Goal: Task Accomplishment & Management: Complete application form

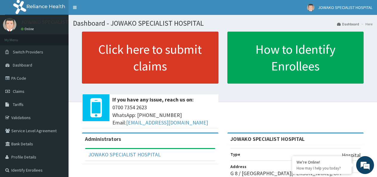
click at [155, 56] on link "Click here to submit claims" at bounding box center [150, 58] width 136 height 52
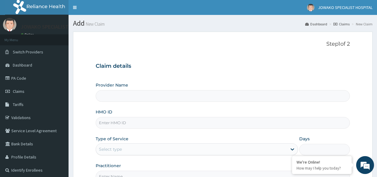
type input "JOWAKO SPECIALIST HOSPITAL"
click at [137, 123] on input "HMO ID" at bounding box center [223, 123] width 254 height 12
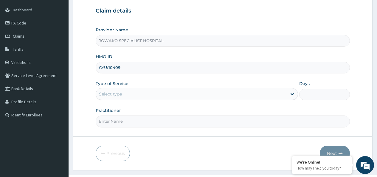
scroll to position [60, 0]
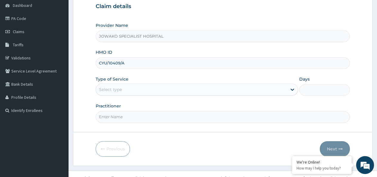
type input "CYU/10409/A"
click at [140, 89] on div "Select type" at bounding box center [191, 90] width 191 height 10
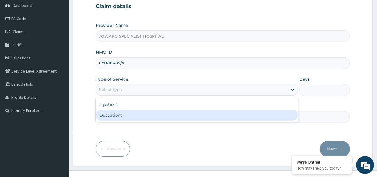
click at [125, 117] on div "Outpatient" at bounding box center [197, 115] width 202 height 11
type input "1"
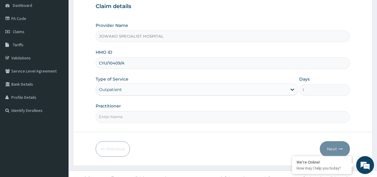
click at [128, 116] on input "Practitioner" at bounding box center [223, 117] width 254 height 12
type input "DR ADESHOLA A."
click at [330, 147] on button "Next" at bounding box center [335, 148] width 30 height 15
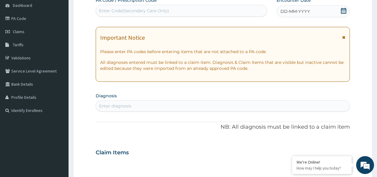
click at [344, 10] on icon at bounding box center [344, 11] width 6 height 6
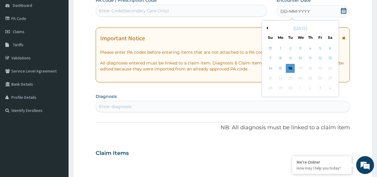
click at [269, 28] on div "September 2025" at bounding box center [300, 28] width 72 height 6
click at [268, 28] on div "September 2025" at bounding box center [300, 28] width 72 height 6
click at [267, 28] on button "Previous Month" at bounding box center [266, 28] width 3 height 3
click at [301, 69] on div "13" at bounding box center [300, 68] width 9 height 9
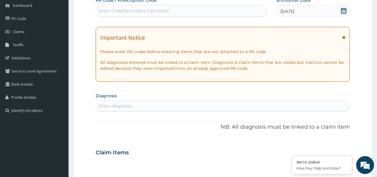
click at [122, 106] on div "Enter diagnosis" at bounding box center [115, 106] width 32 height 6
type input "MYAL"
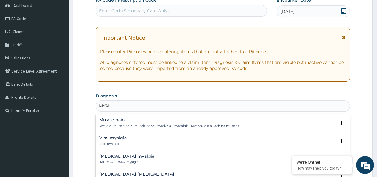
click at [132, 124] on p "Myalgia , Muscle pain , Muscle ache , Myodynia , Myosalgia , Myoneuralgia , Ach…" at bounding box center [169, 126] width 140 height 4
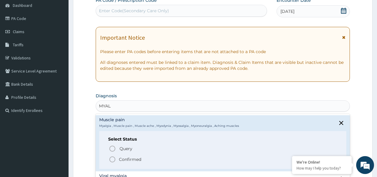
click at [114, 159] on icon "status option filled" at bounding box center [112, 159] width 7 height 7
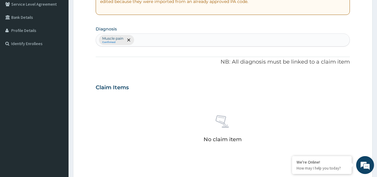
scroll to position [209, 0]
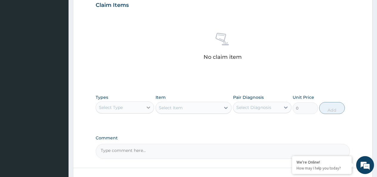
click at [149, 108] on icon at bounding box center [148, 107] width 6 height 6
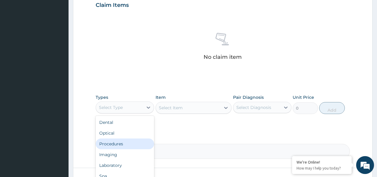
click at [121, 145] on div "Procedures" at bounding box center [125, 143] width 58 height 11
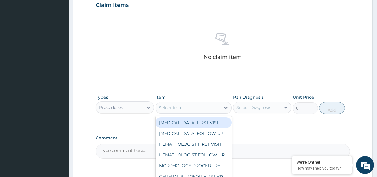
click at [190, 107] on div "Select Item" at bounding box center [188, 108] width 65 height 10
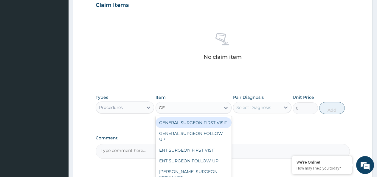
type input "GEN"
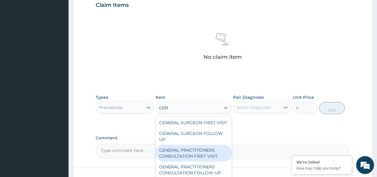
click at [201, 160] on div "GENERAL PRACTITIONERS CONSULTATION FIRST VISIT" at bounding box center [194, 153] width 76 height 17
type input "2000"
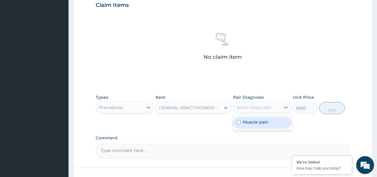
click at [256, 109] on div "Select Diagnosis" at bounding box center [253, 107] width 35 height 6
click at [241, 123] on div "Muscle pain" at bounding box center [262, 123] width 58 height 12
checkbox input "true"
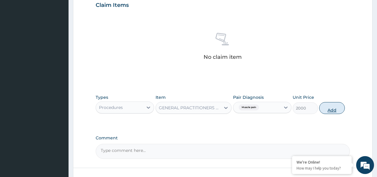
click at [328, 108] on button "Add" at bounding box center [331, 108] width 25 height 12
type input "0"
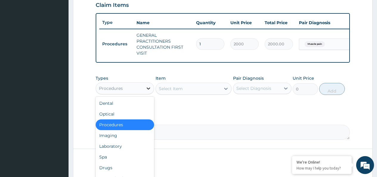
click at [148, 89] on icon at bounding box center [149, 88] width 4 height 2
click at [106, 171] on div "Drugs" at bounding box center [125, 167] width 58 height 11
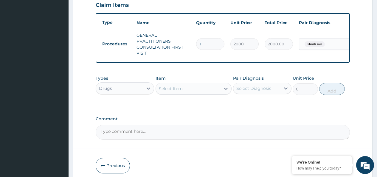
click at [190, 91] on div "Select Item" at bounding box center [188, 89] width 65 height 10
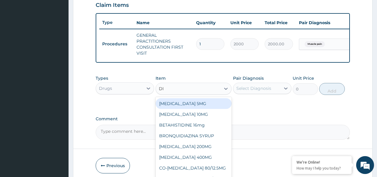
type input "DIC"
click at [196, 108] on div "[MEDICAL_DATA] 50MG" at bounding box center [194, 103] width 76 height 11
type input "60"
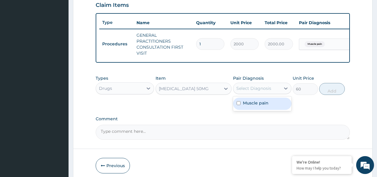
click at [259, 91] on div "Select Diagnosis" at bounding box center [253, 88] width 35 height 6
click at [239, 105] on input "checkbox" at bounding box center [239, 103] width 4 height 4
checkbox input "true"
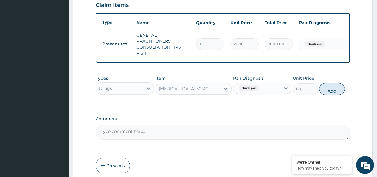
click at [328, 93] on button "Add" at bounding box center [331, 89] width 25 height 12
type input "0"
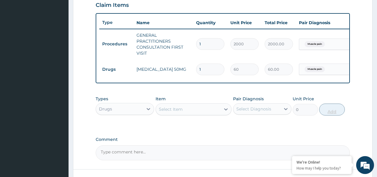
type input "14"
type input "840.00"
type input "14"
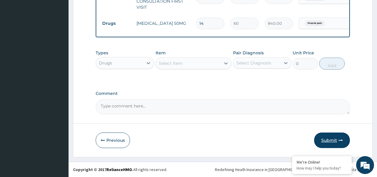
click at [328, 139] on button "Submit" at bounding box center [332, 139] width 36 height 15
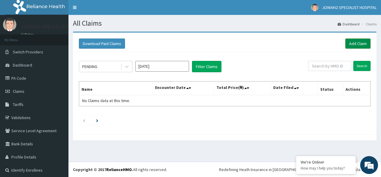
click at [347, 42] on link "Add Claim" at bounding box center [358, 43] width 25 height 10
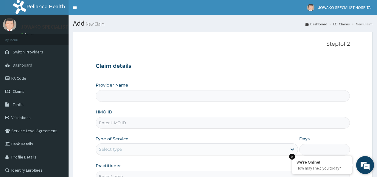
type input "JOWAKO SPECIALIST HOSPITAL"
click at [133, 122] on input "HMO ID" at bounding box center [223, 123] width 254 height 12
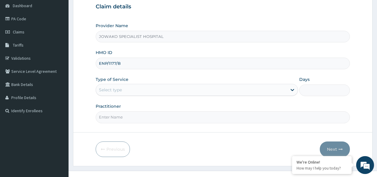
scroll to position [68, 0]
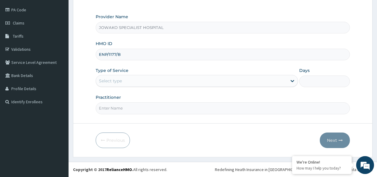
type input "ENP/1177/B"
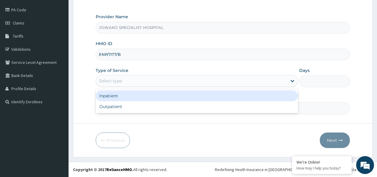
click at [116, 82] on div "Select type" at bounding box center [110, 81] width 23 height 6
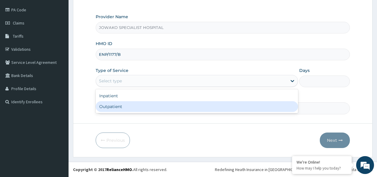
click at [110, 108] on div "Outpatient" at bounding box center [197, 106] width 202 height 11
type input "1"
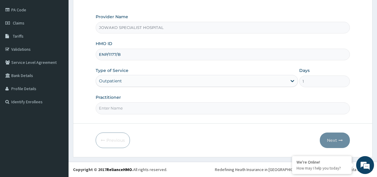
click at [119, 106] on input "Practitioner" at bounding box center [223, 108] width 254 height 12
type input "DR SANI MUSTAPHA"
click at [328, 140] on button "Next" at bounding box center [335, 139] width 30 height 15
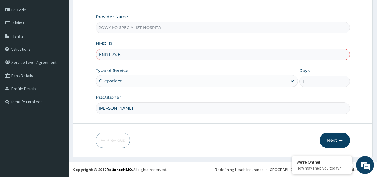
click at [115, 55] on input "ENP/1177/B" at bounding box center [223, 55] width 254 height 12
type input "ENP/11777/B"
click at [180, 113] on input "DR SANI MUSTAPHA" at bounding box center [223, 108] width 254 height 12
click at [329, 139] on button "Next" at bounding box center [335, 139] width 30 height 15
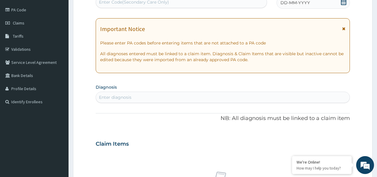
click at [342, 1] on icon at bounding box center [344, 2] width 6 height 6
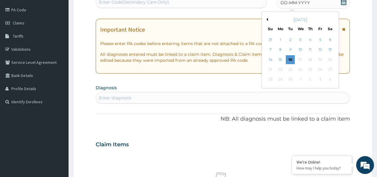
click at [267, 19] on button "Previous Month" at bounding box center [266, 19] width 3 height 3
click at [328, 59] on div "16" at bounding box center [329, 59] width 9 height 9
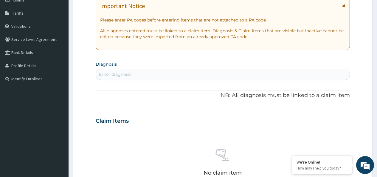
scroll to position [128, 0]
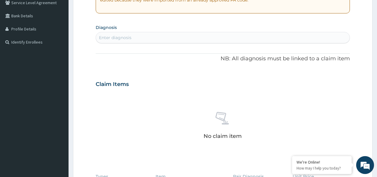
click at [119, 37] on div "Enter diagnosis" at bounding box center [115, 38] width 32 height 6
type input "HELMIN"
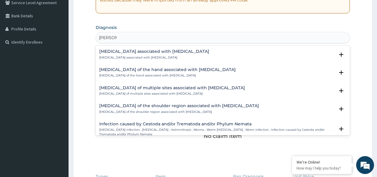
click at [145, 55] on p "Arthropathy associated with helminthiasis" at bounding box center [154, 57] width 110 height 4
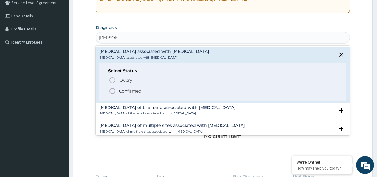
click at [114, 92] on icon "status option filled" at bounding box center [112, 90] width 7 height 7
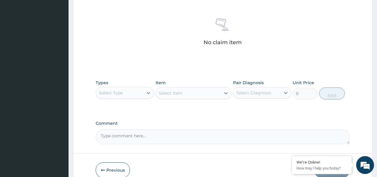
scroll to position [253, 0]
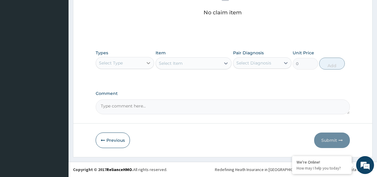
click at [148, 63] on icon at bounding box center [149, 63] width 4 height 2
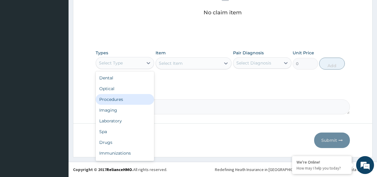
click at [121, 100] on div "Procedures" at bounding box center [125, 99] width 58 height 11
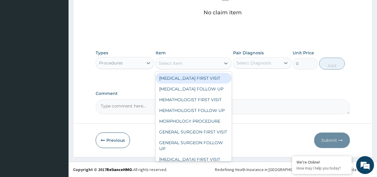
click at [189, 60] on div "Select Item" at bounding box center [188, 63] width 65 height 10
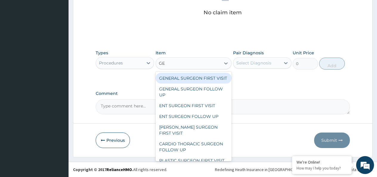
type input "GEN"
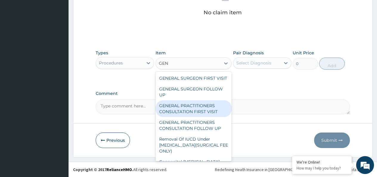
click at [203, 117] on div "GENERAL PRACTITIONERS CONSULTATION FIRST VISIT" at bounding box center [194, 108] width 76 height 17
type input "2000"
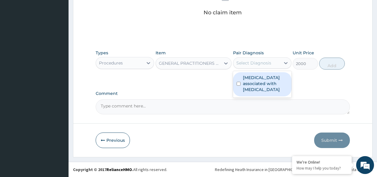
click at [257, 61] on div "Select Diagnosis" at bounding box center [253, 63] width 35 height 6
click at [238, 83] on input "checkbox" at bounding box center [239, 84] width 4 height 4
checkbox input "true"
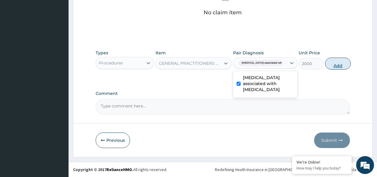
click at [329, 65] on button "Add" at bounding box center [337, 64] width 25 height 12
type input "0"
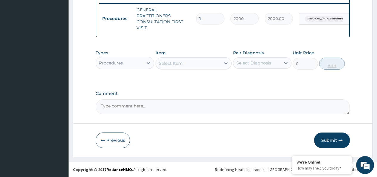
scroll to position [238, 0]
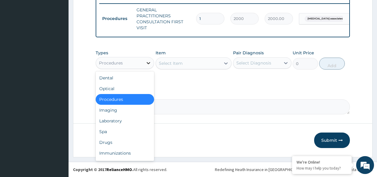
click at [149, 64] on icon at bounding box center [149, 63] width 4 height 2
click at [111, 142] on div "Drugs" at bounding box center [125, 142] width 58 height 11
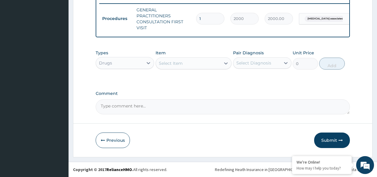
click at [187, 61] on div "Select Item" at bounding box center [188, 63] width 65 height 10
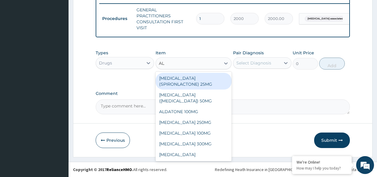
type input "ALB"
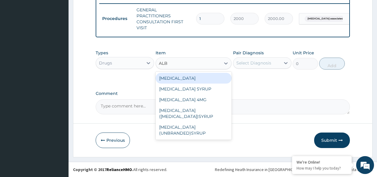
click at [189, 79] on div "[MEDICAL_DATA]" at bounding box center [194, 78] width 76 height 11
type input "550"
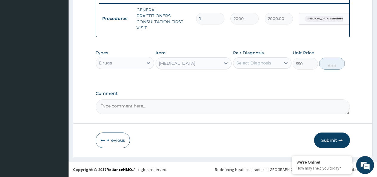
click at [256, 62] on div "Select Diagnosis" at bounding box center [253, 63] width 35 height 6
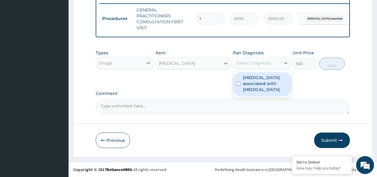
click at [237, 85] on input "checkbox" at bounding box center [239, 84] width 4 height 4
checkbox input "true"
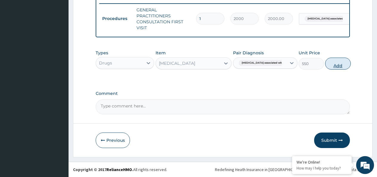
click at [332, 66] on button "Add" at bounding box center [337, 64] width 25 height 12
type input "0"
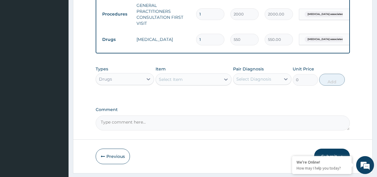
scroll to position [259, 0]
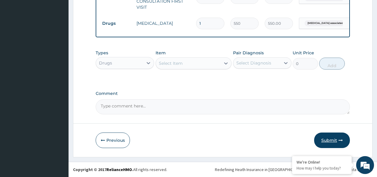
click at [327, 139] on button "Submit" at bounding box center [332, 139] width 36 height 15
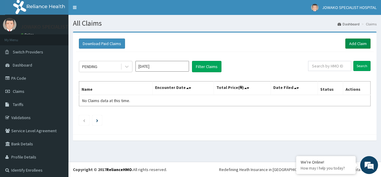
click at [353, 41] on link "Add Claim" at bounding box center [358, 43] width 25 height 10
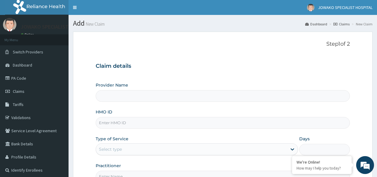
type input "JOWAKO SPECIALIST HOSPITAL"
click at [136, 124] on input "HMO ID" at bounding box center [223, 123] width 254 height 12
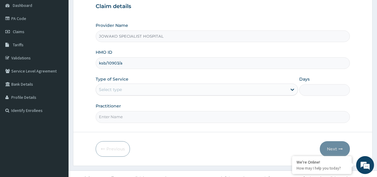
type input "ksb/10903/a"
click at [128, 90] on div "Select type" at bounding box center [191, 90] width 191 height 10
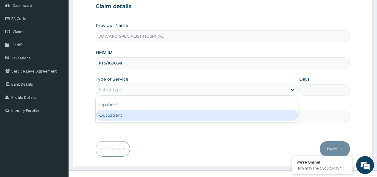
click at [119, 114] on div "Outpatient" at bounding box center [197, 115] width 202 height 11
type input "1"
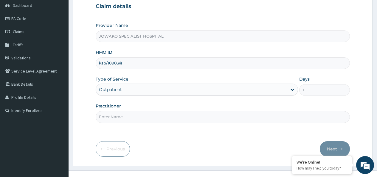
click at [125, 116] on input "Practitioner" at bounding box center [223, 117] width 254 height 12
type input "DR.AKANET M."
click at [131, 63] on input "ksb/10903/a" at bounding box center [223, 63] width 254 height 12
type input "k"
type input "ENP/11197/D"
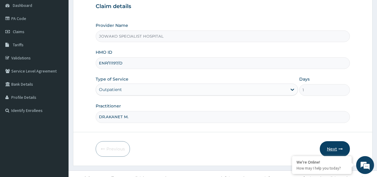
click at [329, 150] on button "Next" at bounding box center [335, 148] width 30 height 15
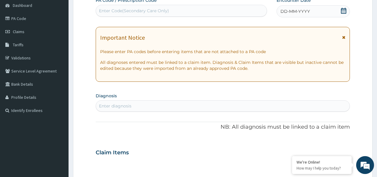
click at [145, 11] on div "Enter Code(Secondary Care Only)" at bounding box center [134, 11] width 70 height 6
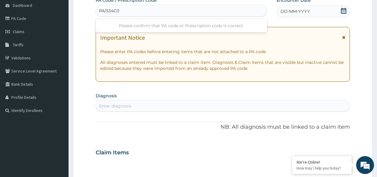
type input "PA/534C0E"
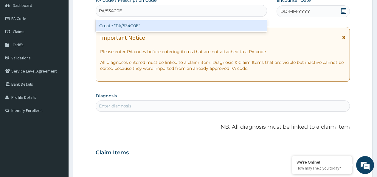
click at [149, 26] on div "Create "PA/534C0E"" at bounding box center [181, 25] width 171 height 11
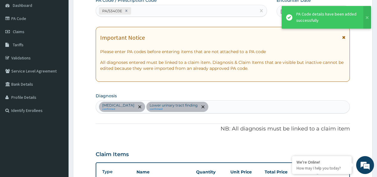
scroll to position [180, 0]
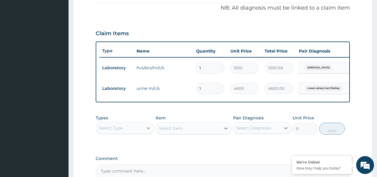
click at [145, 131] on icon at bounding box center [148, 128] width 6 height 6
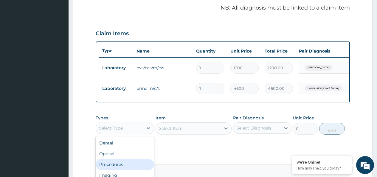
click at [117, 170] on div "Procedures" at bounding box center [125, 164] width 58 height 11
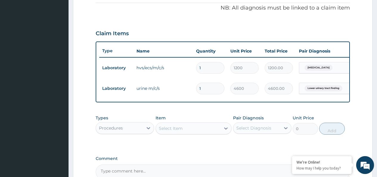
click at [178, 131] on div "Select Item" at bounding box center [171, 128] width 24 height 6
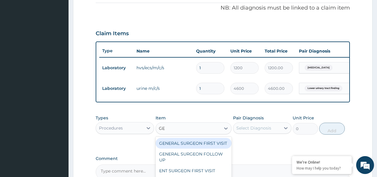
type input "GEN"
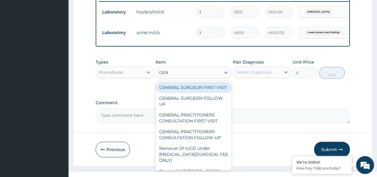
scroll to position [240, 0]
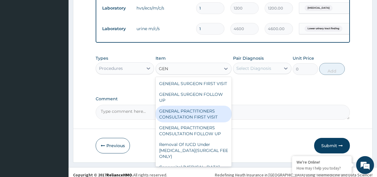
click at [189, 122] on div "GENERAL PRACTITIONERS CONSULTATION FIRST VISIT" at bounding box center [194, 113] width 76 height 17
type input "2000"
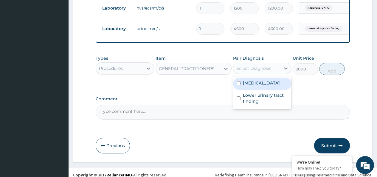
click at [260, 71] on div "Select Diagnosis" at bounding box center [253, 68] width 35 height 6
click at [240, 85] on input "checkbox" at bounding box center [239, 83] width 4 height 4
checkbox input "true"
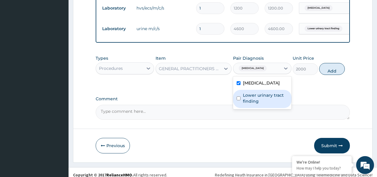
click at [238, 100] on input "checkbox" at bounding box center [239, 98] width 4 height 4
checkbox input "true"
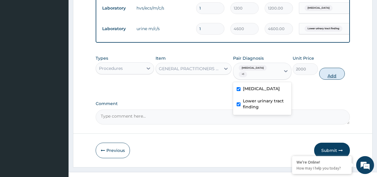
click at [333, 74] on button "Add" at bounding box center [331, 74] width 25 height 12
type input "0"
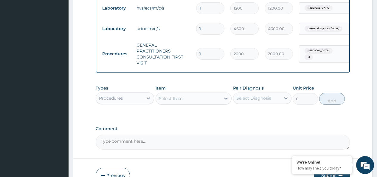
click at [184, 101] on div "Select Item" at bounding box center [188, 99] width 65 height 10
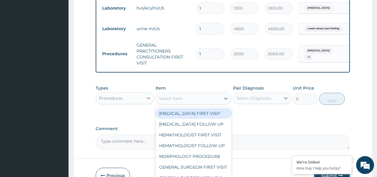
click at [150, 101] on icon at bounding box center [148, 98] width 6 height 6
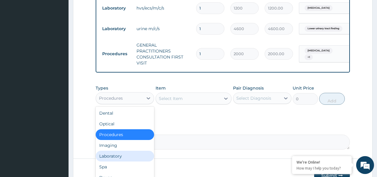
scroll to position [20, 0]
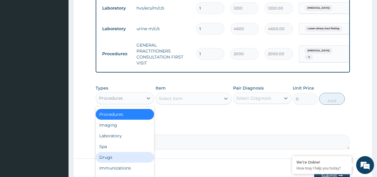
click at [115, 162] on div "Drugs" at bounding box center [125, 157] width 58 height 11
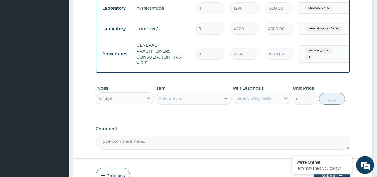
click at [173, 101] on div "Select Item" at bounding box center [171, 98] width 24 height 6
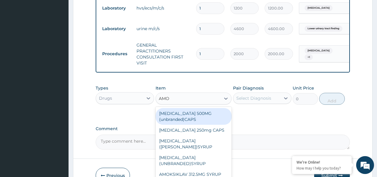
type input "AMOX"
click at [183, 124] on div "[MEDICAL_DATA] 500MG (unbranded)CAPS" at bounding box center [194, 116] width 76 height 17
type input "40"
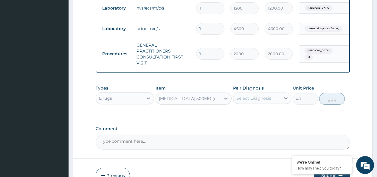
click at [251, 100] on div "Select Diagnosis" at bounding box center [253, 98] width 35 height 6
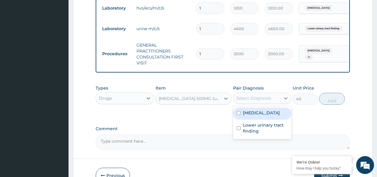
click at [240, 115] on input "checkbox" at bounding box center [239, 113] width 4 height 4
checkbox input "true"
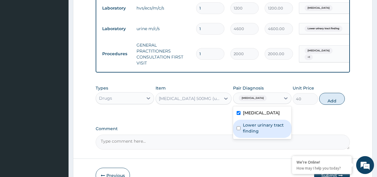
click at [240, 130] on input "checkbox" at bounding box center [239, 128] width 4 height 4
checkbox input "true"
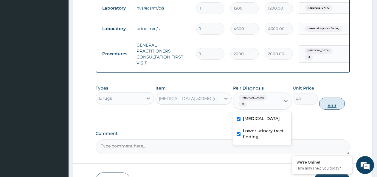
click at [328, 104] on button "Add" at bounding box center [331, 103] width 25 height 12
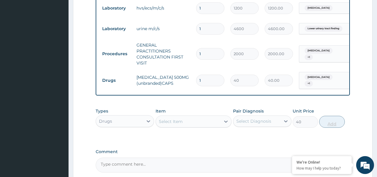
type input "0"
type input "15"
type input "600.00"
type input "15"
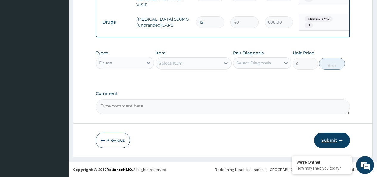
click at [329, 139] on button "Submit" at bounding box center [332, 139] width 36 height 15
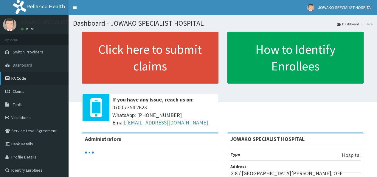
click at [22, 79] on link "PA Code" at bounding box center [34, 78] width 69 height 13
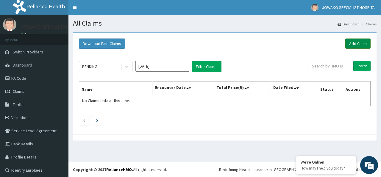
click at [346, 45] on link "Add Claim" at bounding box center [358, 43] width 25 height 10
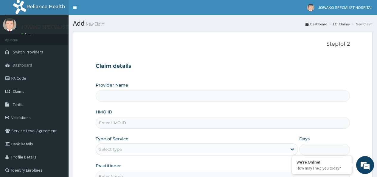
type input "JOWAKO SPECIALIST HOSPITAL"
click at [131, 123] on input "HMO ID" at bounding box center [223, 123] width 254 height 12
type input "KSB/10903/A"
click at [124, 146] on div "Select type" at bounding box center [191, 149] width 191 height 10
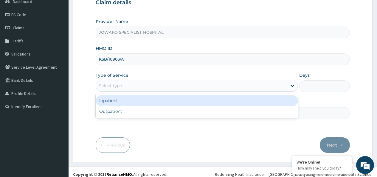
scroll to position [68, 0]
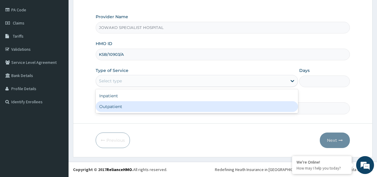
click at [110, 111] on div "Outpatient" at bounding box center [197, 106] width 202 height 11
type input "1"
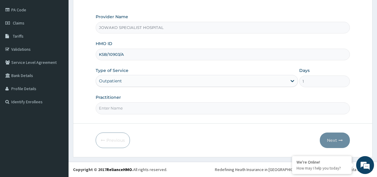
click at [136, 109] on input "Practitioner" at bounding box center [223, 108] width 254 height 12
type input "DR OGBONNA ROWLAND"
click at [333, 140] on button "Next" at bounding box center [335, 139] width 30 height 15
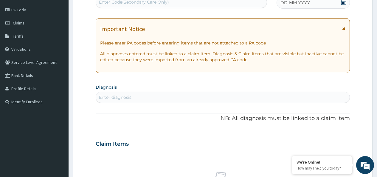
click at [343, 1] on icon at bounding box center [344, 2] width 6 height 6
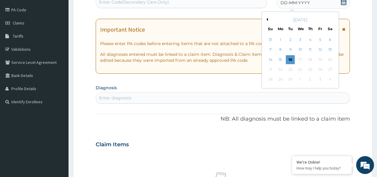
click at [267, 19] on button "Previous Month" at bounding box center [266, 19] width 3 height 3
click at [330, 38] on div "2" at bounding box center [329, 39] width 9 height 9
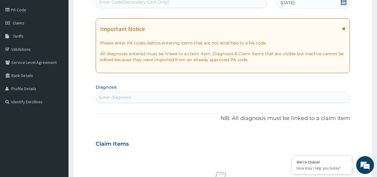
click at [123, 99] on div "Enter diagnosis" at bounding box center [115, 97] width 32 height 6
type input "URET"
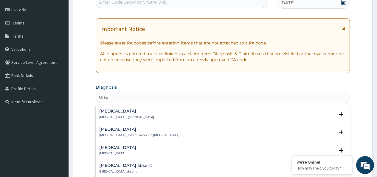
click at [108, 111] on h4 "Urethritis" at bounding box center [126, 111] width 55 height 4
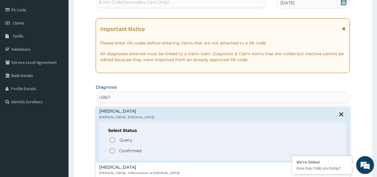
click at [111, 150] on icon "status option filled" at bounding box center [112, 150] width 7 height 7
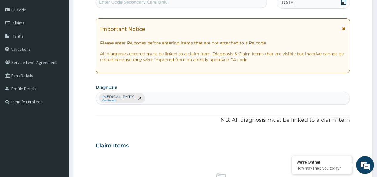
scroll to position [217, 0]
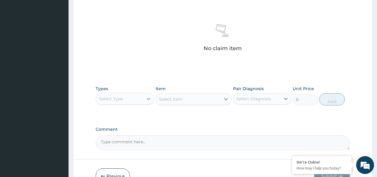
click at [149, 99] on icon at bounding box center [148, 99] width 6 height 6
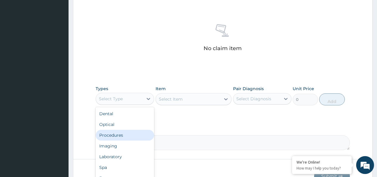
click at [125, 134] on div "Procedures" at bounding box center [125, 135] width 58 height 11
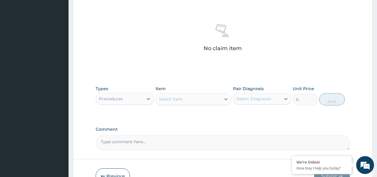
click at [165, 98] on div "Select Item" at bounding box center [171, 99] width 24 height 6
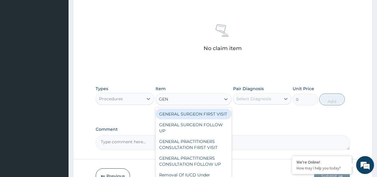
type input "GENE"
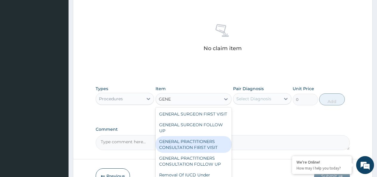
click at [177, 143] on div "GENERAL PRACTITIONERS CONSULTATION FIRST VISIT" at bounding box center [194, 144] width 76 height 17
type input "2000"
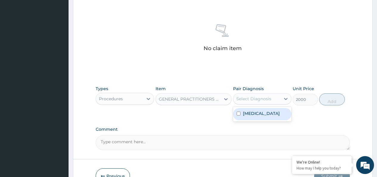
click at [255, 100] on div "Select Diagnosis" at bounding box center [253, 99] width 35 height 6
click at [238, 115] on input "checkbox" at bounding box center [239, 113] width 4 height 4
checkbox input "true"
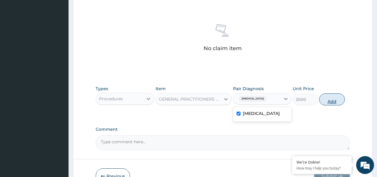
click at [326, 101] on button "Add" at bounding box center [331, 99] width 25 height 12
type input "0"
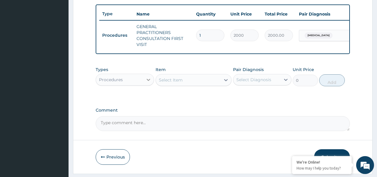
click at [148, 81] on icon at bounding box center [149, 80] width 4 height 2
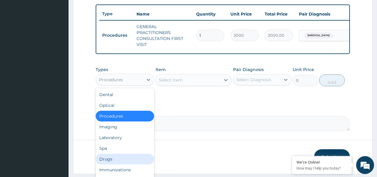
click at [108, 160] on div "Drugs" at bounding box center [125, 158] width 58 height 11
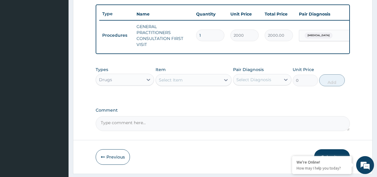
click at [181, 83] on div "Select Item" at bounding box center [171, 80] width 24 height 6
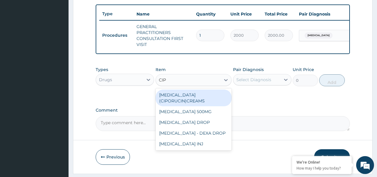
type input "CIPR"
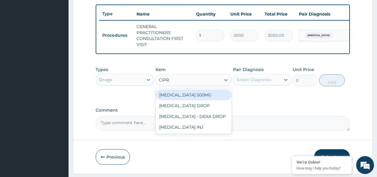
click at [188, 100] on div "CIPROFLOXACIN 500MG" at bounding box center [194, 94] width 76 height 11
type input "100"
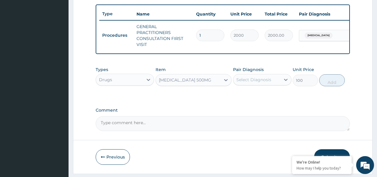
click at [258, 83] on div "Select Diagnosis" at bounding box center [253, 80] width 35 height 6
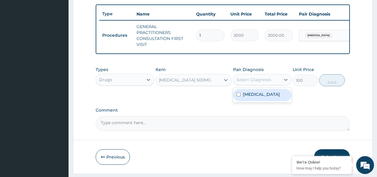
click at [238, 96] on input "checkbox" at bounding box center [239, 94] width 4 height 4
checkbox input "true"
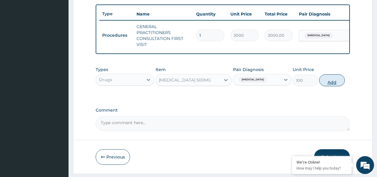
click at [329, 85] on button "Add" at bounding box center [331, 80] width 25 height 12
type input "0"
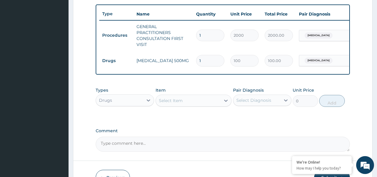
click at [183, 105] on div "Select Item" at bounding box center [188, 101] width 65 height 10
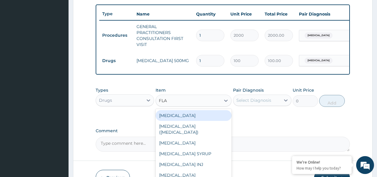
type input "FLAG"
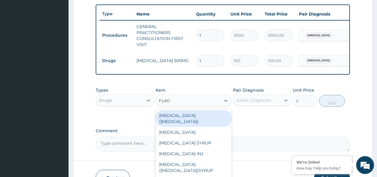
click at [193, 122] on div "FLAGYL (METRONIDAZOLE)" at bounding box center [194, 118] width 76 height 17
type input "20"
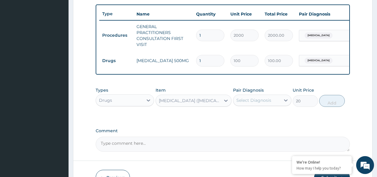
click at [250, 103] on div "Select Diagnosis" at bounding box center [253, 100] width 35 height 6
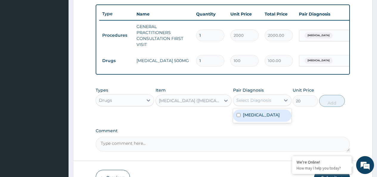
click at [240, 117] on input "checkbox" at bounding box center [239, 115] width 4 height 4
checkbox input "true"
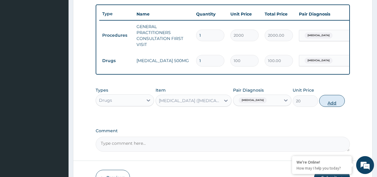
click at [329, 107] on button "Add" at bounding box center [331, 101] width 25 height 12
type input "0"
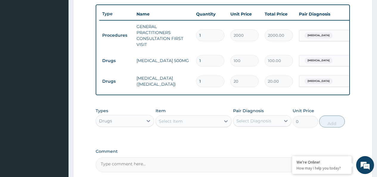
click at [204, 58] on input "1" at bounding box center [210, 61] width 28 height 12
type input "10"
type input "1000.00"
type input "10"
click at [206, 80] on input "1" at bounding box center [210, 81] width 28 height 12
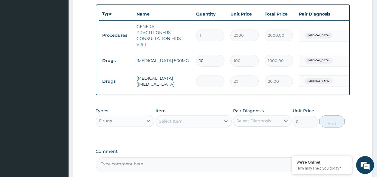
type input "0.00"
type input "3"
type input "60.00"
type input "30"
type input "600.00"
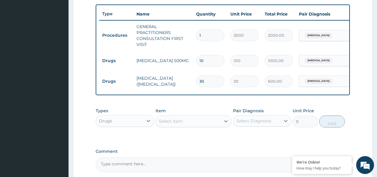
type input "30"
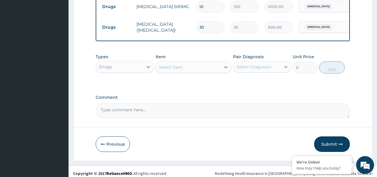
scroll to position [280, 0]
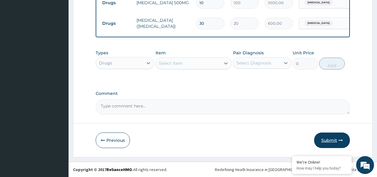
click at [331, 141] on button "Submit" at bounding box center [332, 139] width 36 height 15
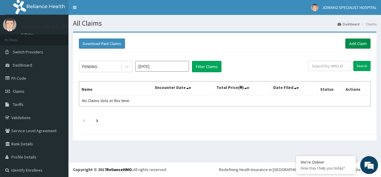
click at [350, 43] on link "Add Claim" at bounding box center [358, 43] width 25 height 10
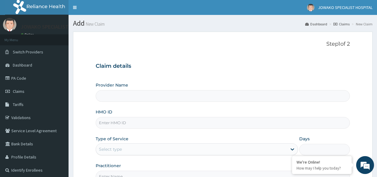
type input "JOWAKO SPECIALIST HOSPITAL"
click at [124, 123] on input "HMO ID" at bounding box center [223, 123] width 254 height 12
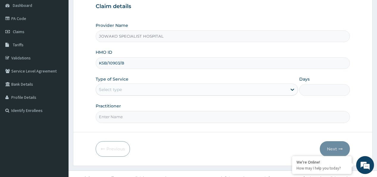
type input "KSB/10903/B"
click at [122, 89] on div "Select type" at bounding box center [110, 89] width 23 height 6
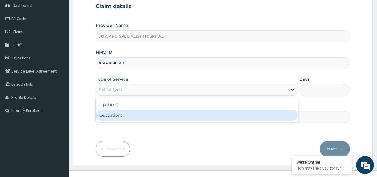
click at [112, 115] on div "Outpatient" at bounding box center [197, 115] width 202 height 11
type input "1"
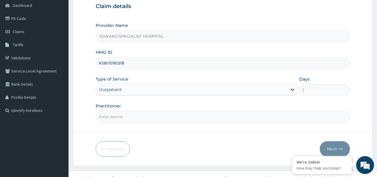
click at [122, 117] on input "Practitioner" at bounding box center [223, 117] width 254 height 12
type input "[PERSON_NAME]"
click at [332, 146] on button "Next" at bounding box center [335, 148] width 30 height 15
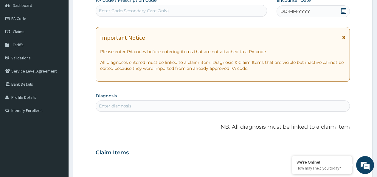
click at [342, 11] on icon at bounding box center [344, 11] width 6 height 6
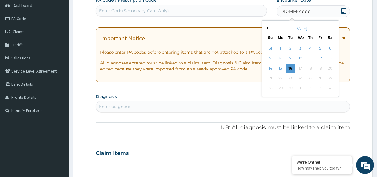
click at [268, 27] on div "[DATE]" at bounding box center [300, 28] width 72 height 6
click at [268, 28] on button "Previous Month" at bounding box center [266, 28] width 3 height 3
click at [330, 49] on div "2" at bounding box center [329, 48] width 9 height 9
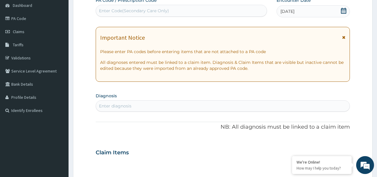
click at [135, 105] on div "Enter diagnosis" at bounding box center [223, 106] width 254 height 10
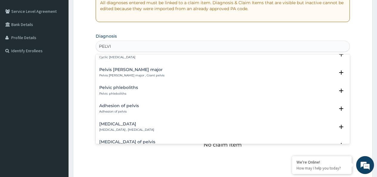
scroll to position [834, 0]
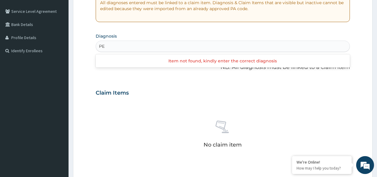
type input "P"
type input "VAGI"
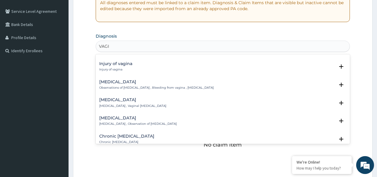
scroll to position [817, 0]
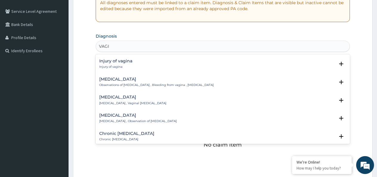
click at [131, 131] on h4 "Chronic vaginitis" at bounding box center [126, 133] width 55 height 4
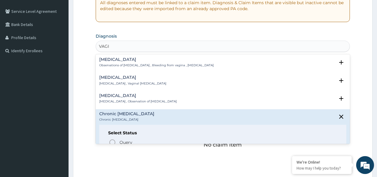
scroll to position [855, 0]
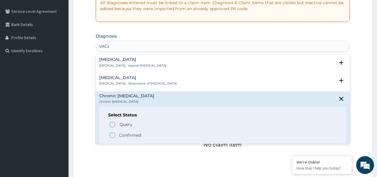
click at [112, 131] on icon "status option filled" at bounding box center [112, 134] width 7 height 7
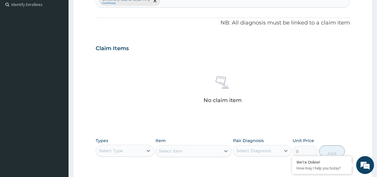
scroll to position [238, 0]
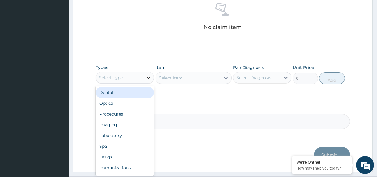
click at [148, 76] on icon at bounding box center [148, 78] width 6 height 6
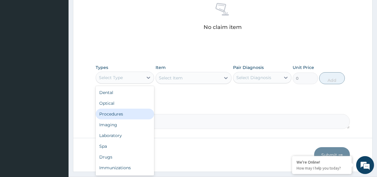
click at [114, 113] on div "Procedures" at bounding box center [125, 113] width 58 height 11
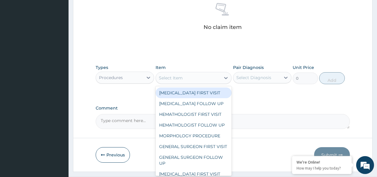
click at [186, 77] on div "Select Item" at bounding box center [188, 78] width 65 height 10
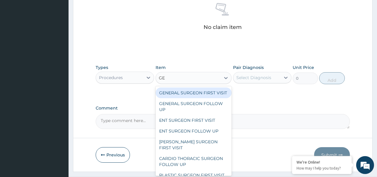
type input "GEN"
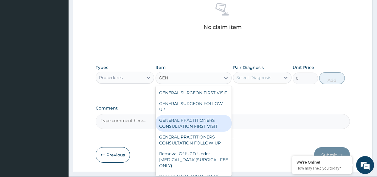
click at [207, 126] on div "GENERAL PRACTITIONERS CONSULTATION FIRST VISIT" at bounding box center [194, 123] width 76 height 17
type input "2000"
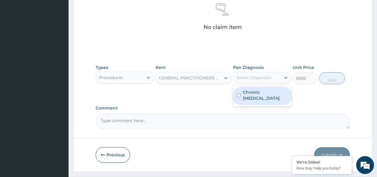
click at [252, 80] on div "Select Diagnosis" at bounding box center [253, 78] width 35 height 6
click at [239, 94] on input "checkbox" at bounding box center [239, 95] width 4 height 4
checkbox input "true"
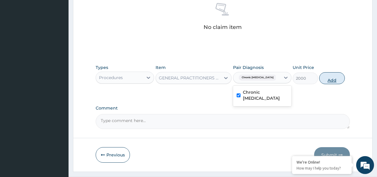
click at [328, 80] on button "Add" at bounding box center [331, 78] width 25 height 12
type input "0"
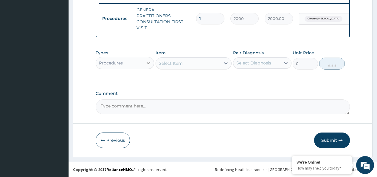
click at [149, 63] on icon at bounding box center [149, 63] width 4 height 2
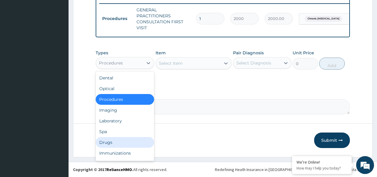
click at [111, 141] on div "Drugs" at bounding box center [125, 142] width 58 height 11
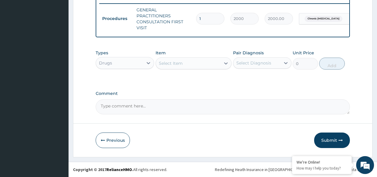
click at [179, 63] on div "Select Item" at bounding box center [171, 63] width 24 height 6
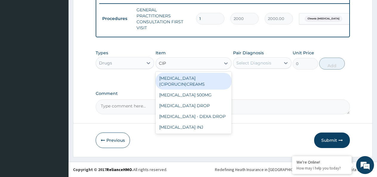
type input "CIPR"
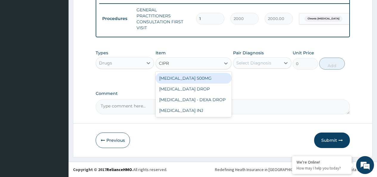
click at [190, 77] on div "CIPROFLOXACIN 500MG" at bounding box center [194, 78] width 76 height 11
type input "100"
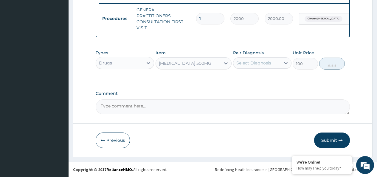
click at [250, 62] on div "Select Diagnosis" at bounding box center [253, 63] width 35 height 6
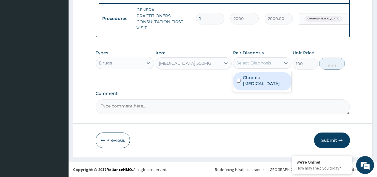
click at [237, 79] on input "checkbox" at bounding box center [239, 81] width 4 height 4
checkbox input "true"
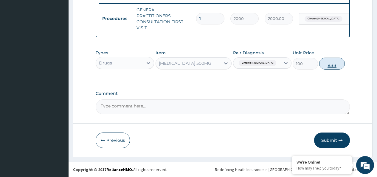
click at [332, 64] on button "Add" at bounding box center [331, 64] width 25 height 12
type input "0"
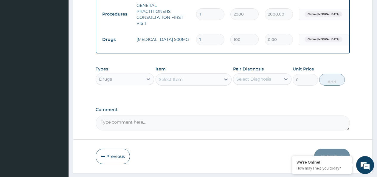
type input "0.00"
type input "2"
type input "200.00"
type input "20"
type input "2000.00"
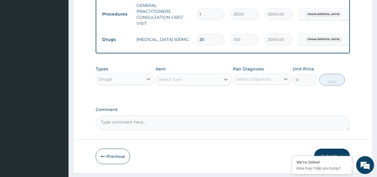
type input "20"
click at [184, 82] on div "Select Item" at bounding box center [188, 80] width 65 height 10
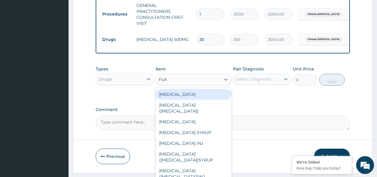
type input "FLAG"
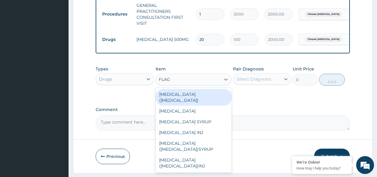
click at [204, 98] on div "FLAGYL (METRONIDAZOLE)" at bounding box center [194, 97] width 76 height 17
type input "20"
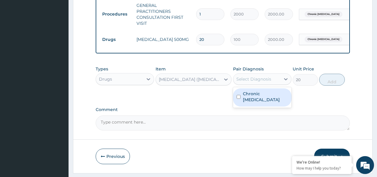
click at [255, 81] on div "Select Diagnosis" at bounding box center [253, 79] width 35 height 6
click at [239, 97] on input "checkbox" at bounding box center [239, 97] width 4 height 4
checkbox input "true"
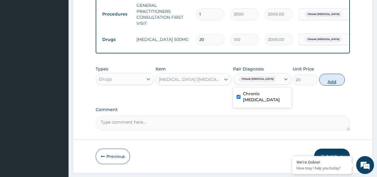
click at [326, 86] on button "Add" at bounding box center [331, 80] width 25 height 12
type input "0"
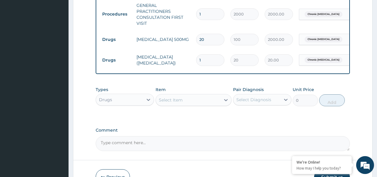
type input "0.00"
type input "3"
type input "60.00"
type input "30"
type input "600.00"
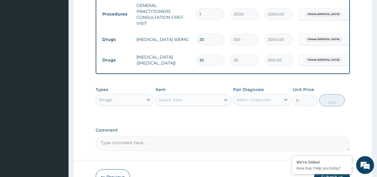
type input "30"
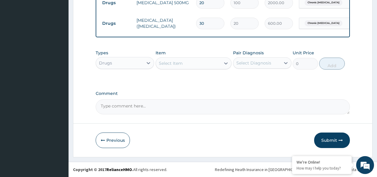
scroll to position [280, 0]
click at [332, 138] on button "Submit" at bounding box center [332, 139] width 36 height 15
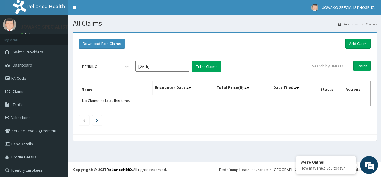
click at [207, 145] on div "Download Paid Claims Add Claim × Note you can only download claims within a max…" at bounding box center [225, 89] width 313 height 115
click at [352, 41] on link "Add Claim" at bounding box center [358, 43] width 25 height 10
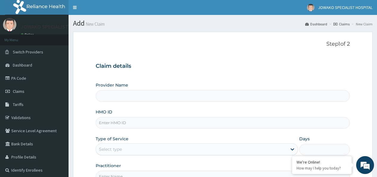
type input "JOWAKO SPECIALIST HOSPITAL"
click at [139, 120] on input "HMO ID" at bounding box center [223, 123] width 254 height 12
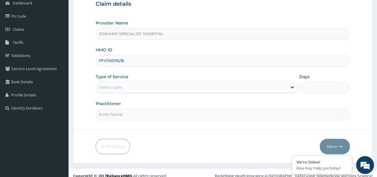
scroll to position [68, 0]
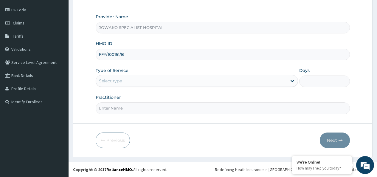
type input "FFY/100151/B"
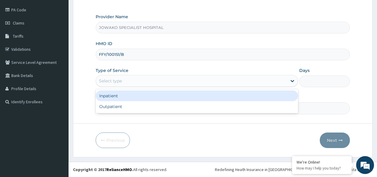
click at [125, 80] on div "Select type" at bounding box center [191, 81] width 191 height 10
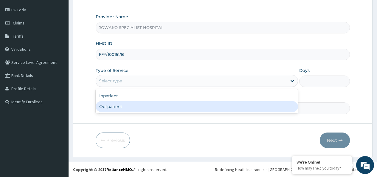
click at [114, 108] on div "Outpatient" at bounding box center [197, 106] width 202 height 11
type input "1"
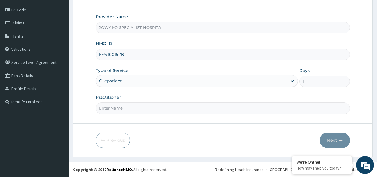
click at [126, 107] on input "Practitioner" at bounding box center [223, 108] width 254 height 12
type input "[PERSON_NAME]"
click at [335, 140] on button "Next" at bounding box center [335, 139] width 30 height 15
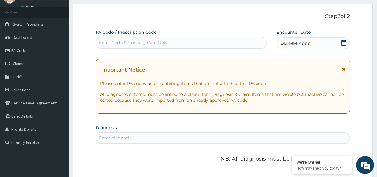
scroll to position [0, 0]
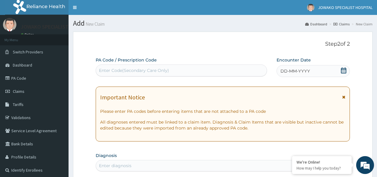
click at [135, 69] on div "Enter Code(Secondary Care Only)" at bounding box center [134, 70] width 70 height 6
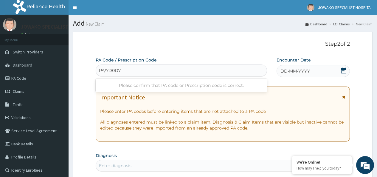
type input "PA/7D0D7D"
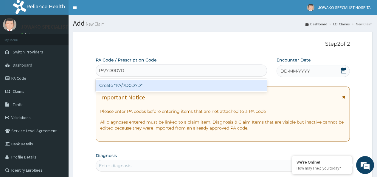
click at [149, 85] on div "Create "PA/7D0D7D"" at bounding box center [181, 85] width 171 height 11
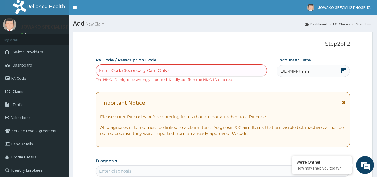
click at [137, 69] on div "Enter Code(Secondary Care Only)" at bounding box center [134, 70] width 70 height 6
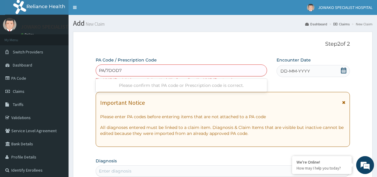
type input "PA/7DOD7D"
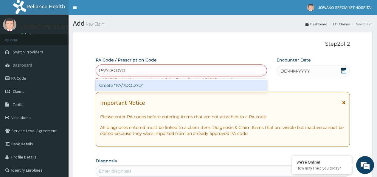
click at [144, 83] on div "Create "PA/7DOD7D"" at bounding box center [181, 85] width 171 height 11
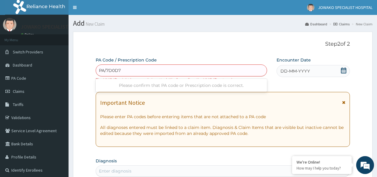
type input "PA/7D0D7D"
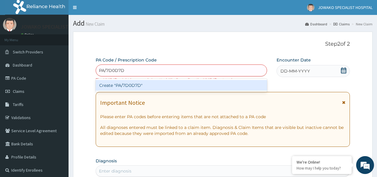
click at [130, 83] on div "Create "PA/7D0D7D"" at bounding box center [181, 85] width 171 height 11
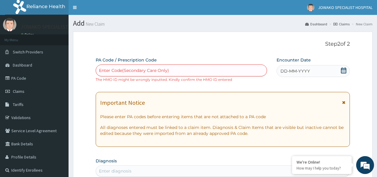
drag, startPoint x: 103, startPoint y: 68, endPoint x: 334, endPoint y: 87, distance: 232.0
